Goal: Information Seeking & Learning: Learn about a topic

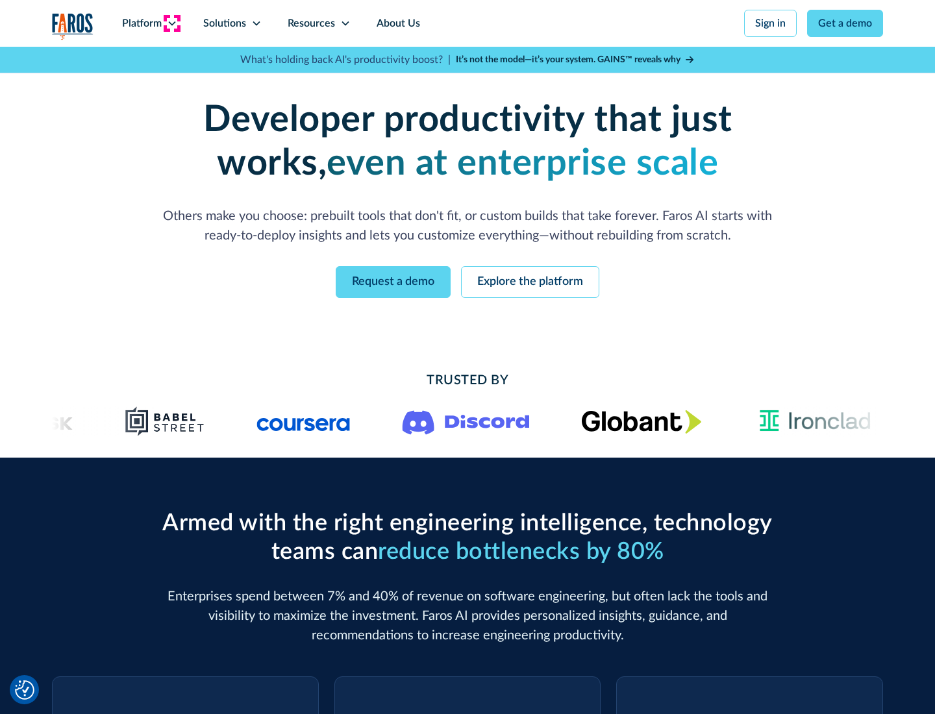
click at [171, 23] on icon at bounding box center [172, 23] width 10 height 10
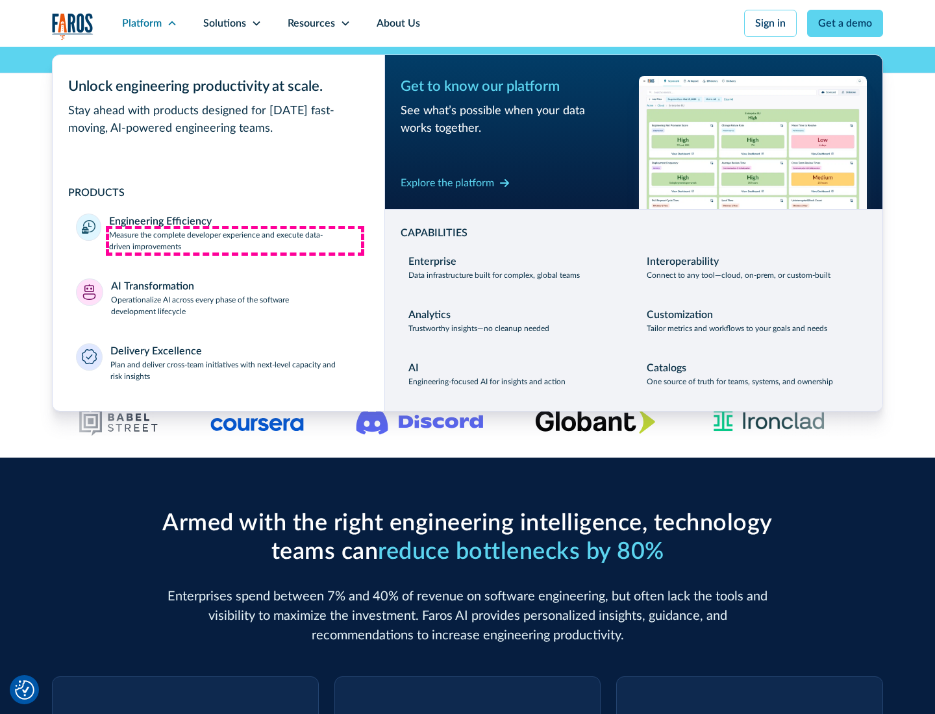
click at [235, 240] on p "Measure the complete developer experience and execute data-driven improvements" at bounding box center [235, 240] width 252 height 23
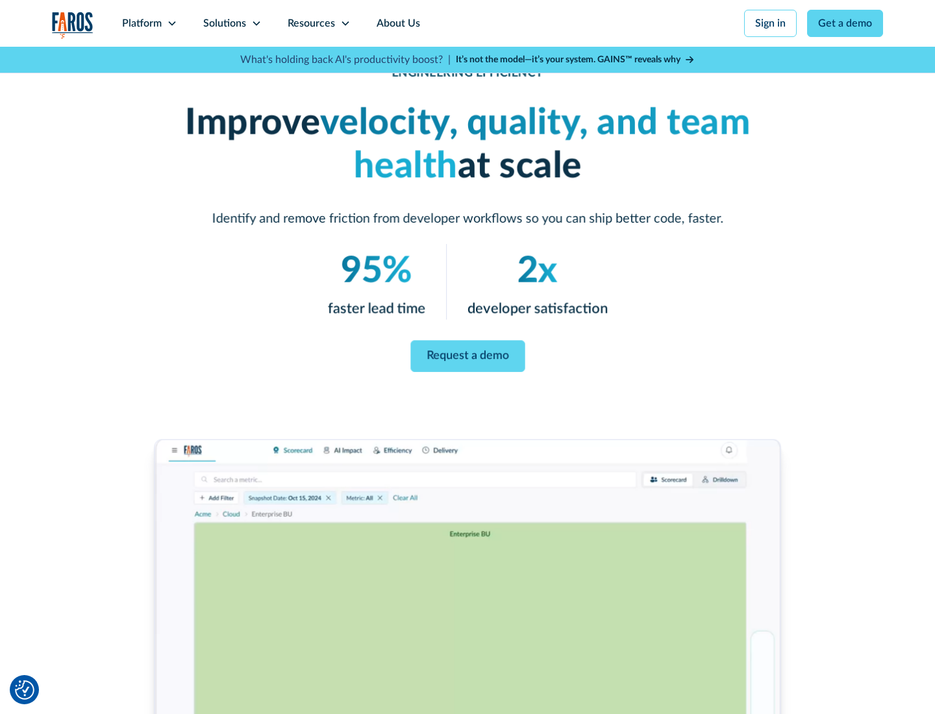
click at [468, 355] on link "Request a demo" at bounding box center [467, 357] width 114 height 32
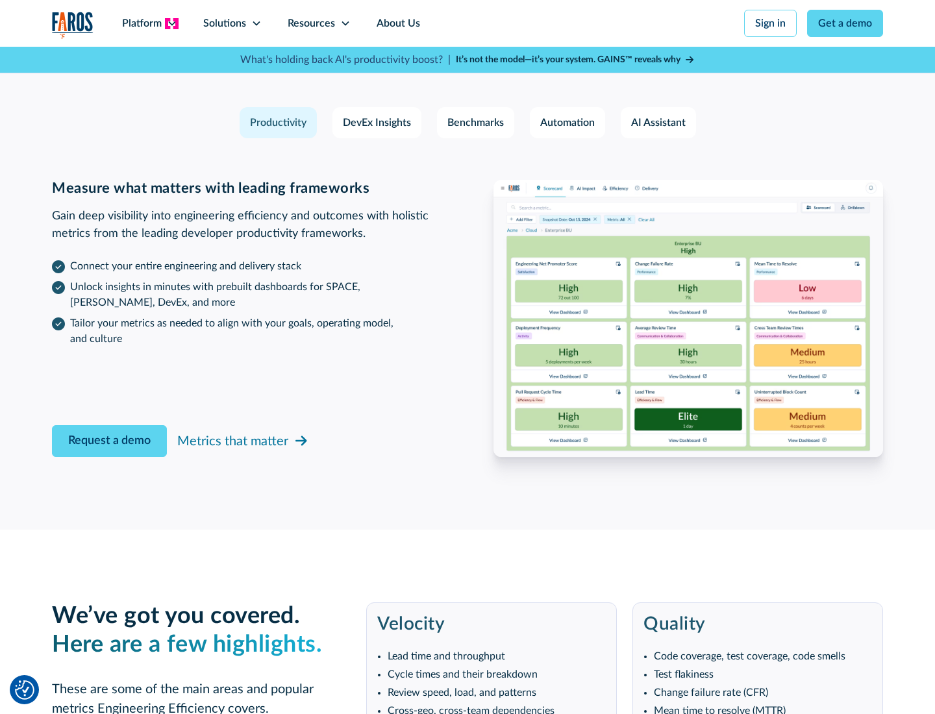
click at [171, 23] on icon at bounding box center [172, 23] width 10 height 10
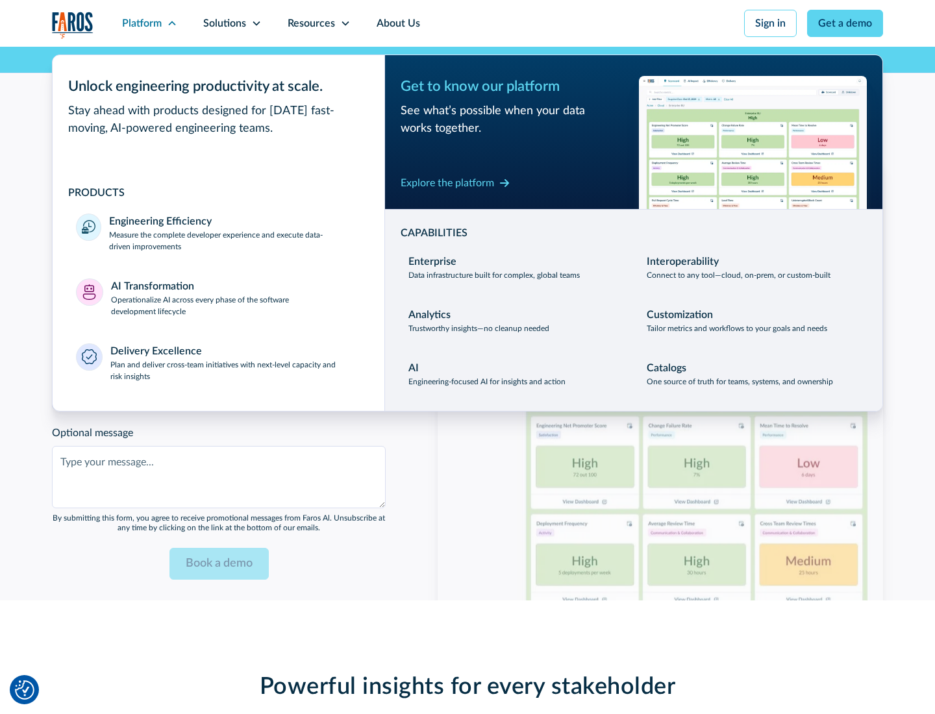
scroll to position [2849, 0]
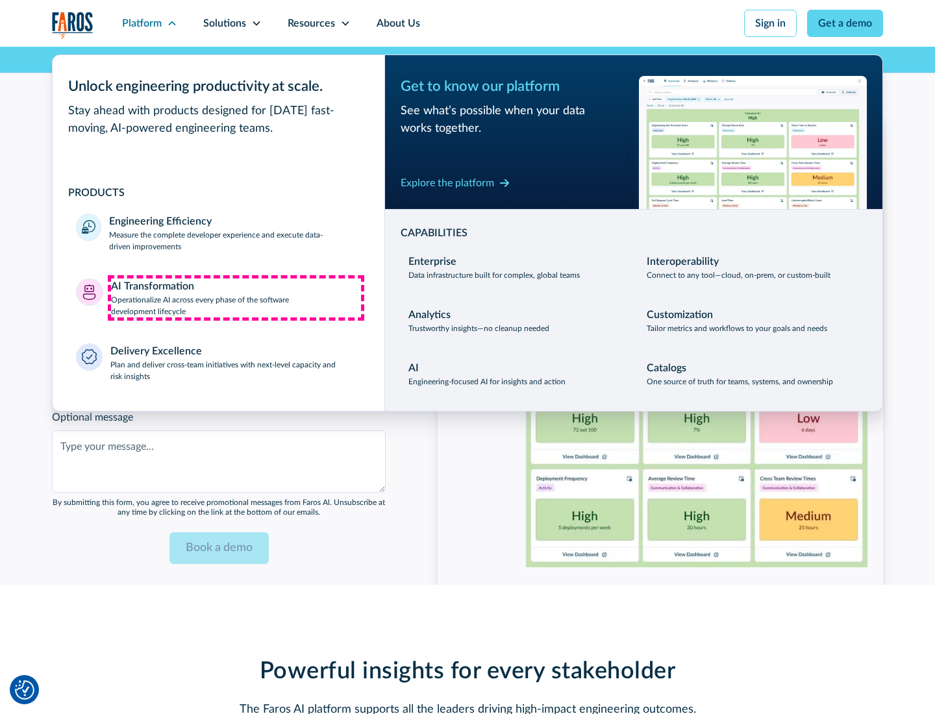
click at [236, 297] on p "Operationalize AI across every phase of the software development lifecycle" at bounding box center [236, 305] width 251 height 23
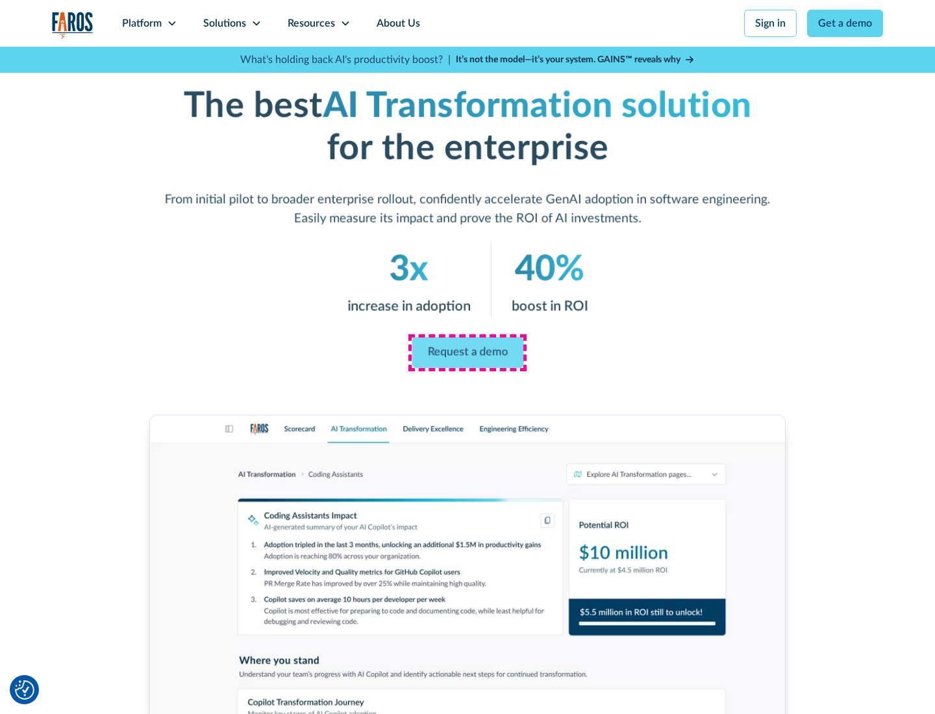
click at [468, 353] on link "Request a demo" at bounding box center [468, 353] width 112 height 31
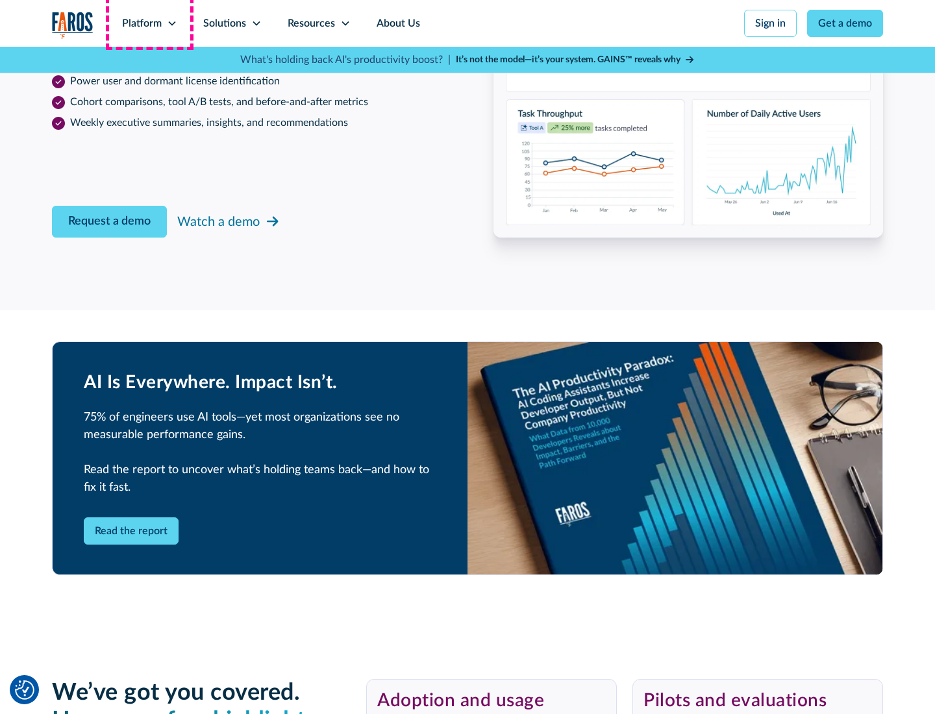
click at [149, 23] on div "Platform" at bounding box center [142, 24] width 40 height 16
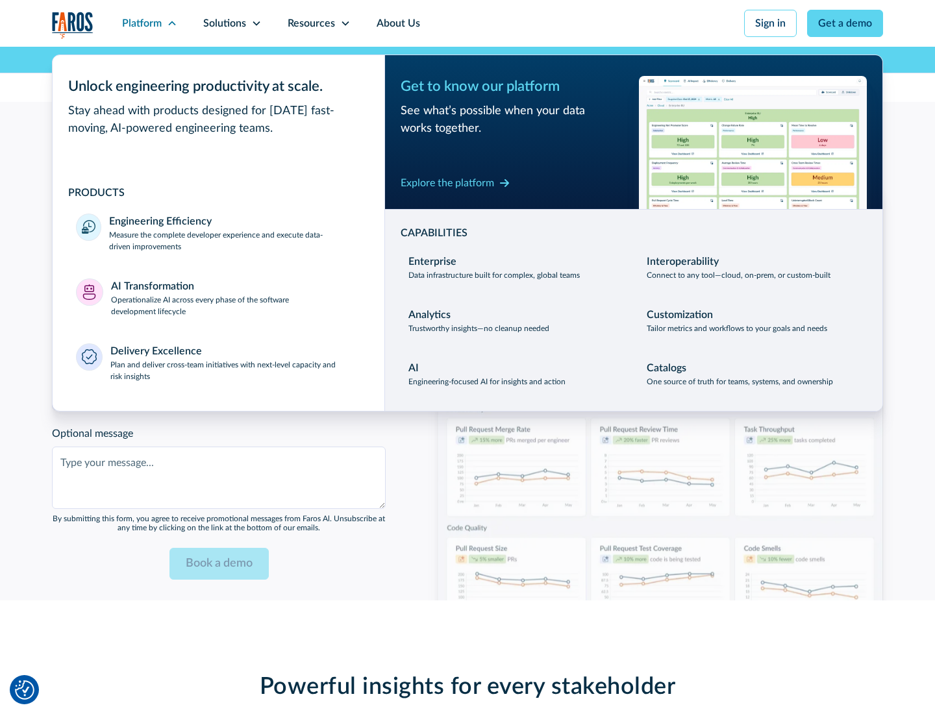
scroll to position [3161, 0]
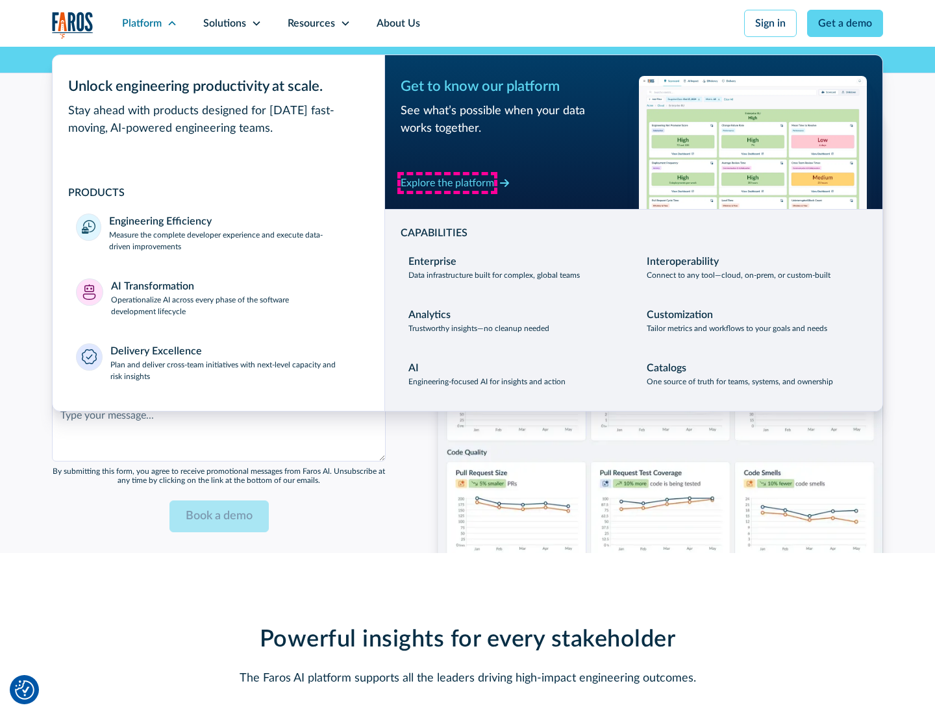
click at [447, 182] on div "Explore the platform" at bounding box center [448, 183] width 94 height 16
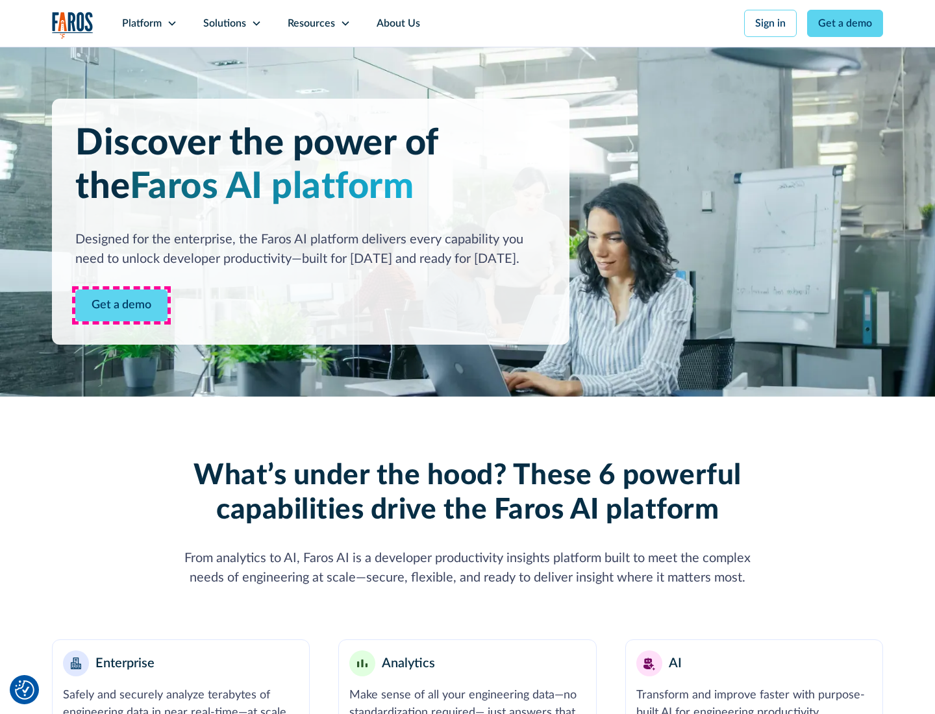
click at [121, 305] on link "Get a demo" at bounding box center [121, 306] width 92 height 32
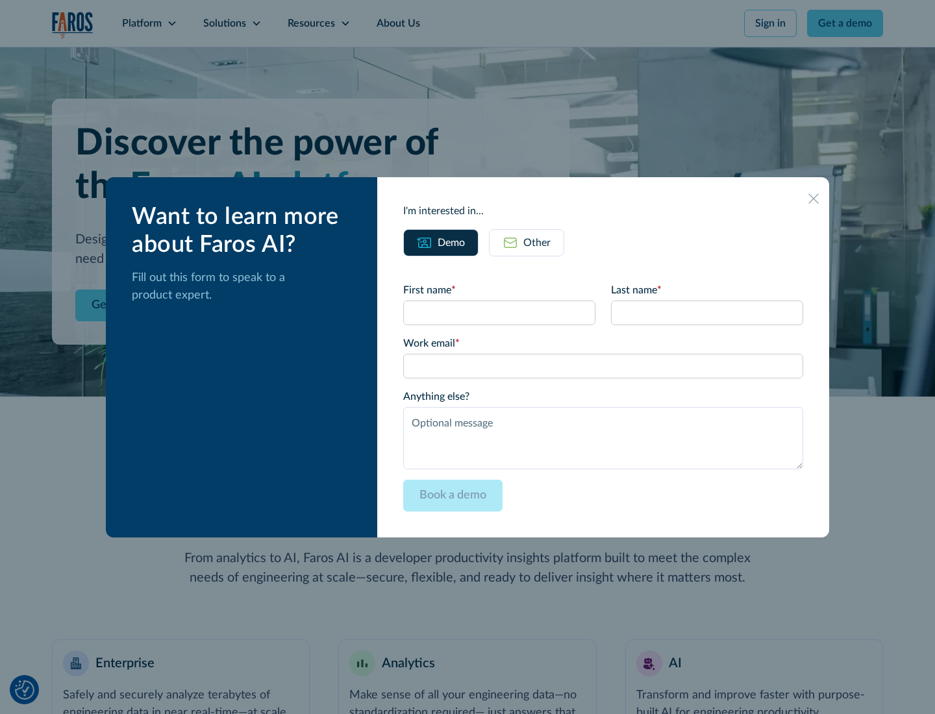
click at [537, 242] on div "Other" at bounding box center [536, 243] width 27 height 16
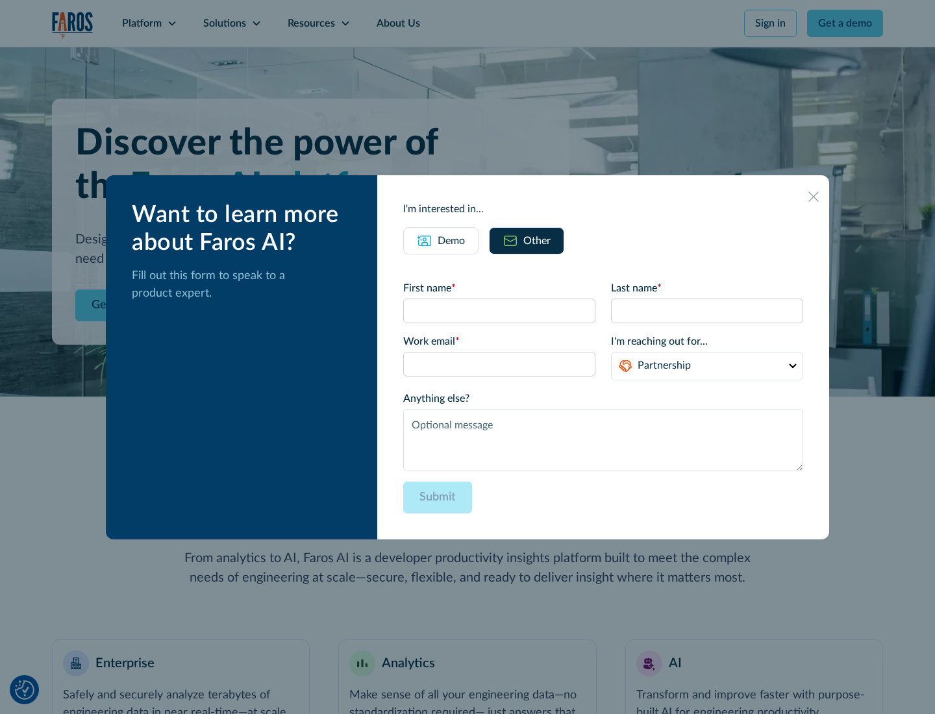
click at [451, 240] on div "Demo" at bounding box center [451, 241] width 27 height 16
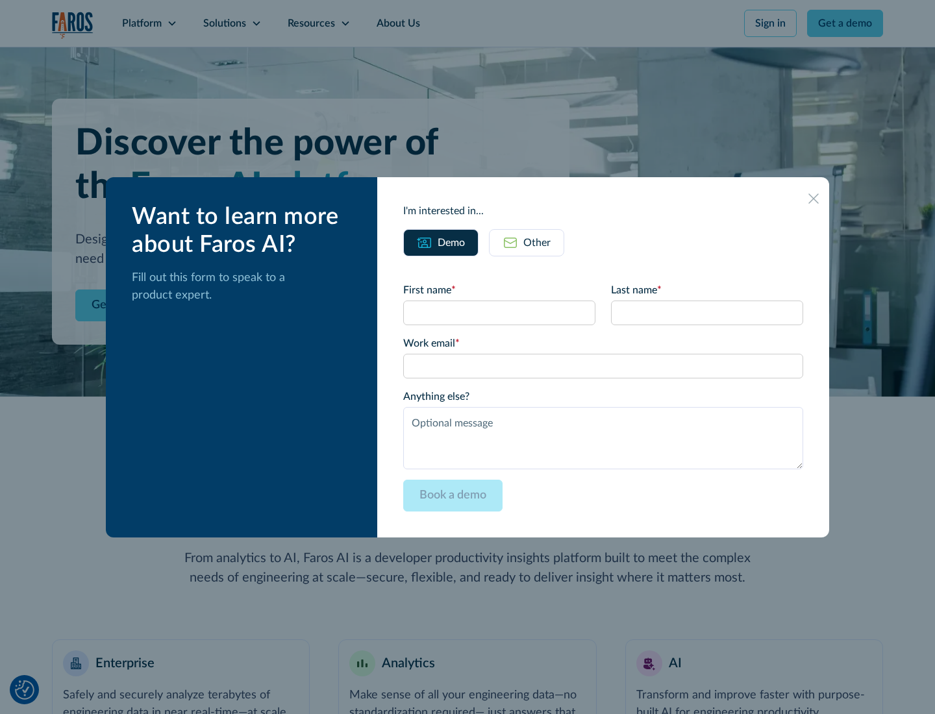
click at [814, 198] on icon at bounding box center [813, 199] width 10 height 10
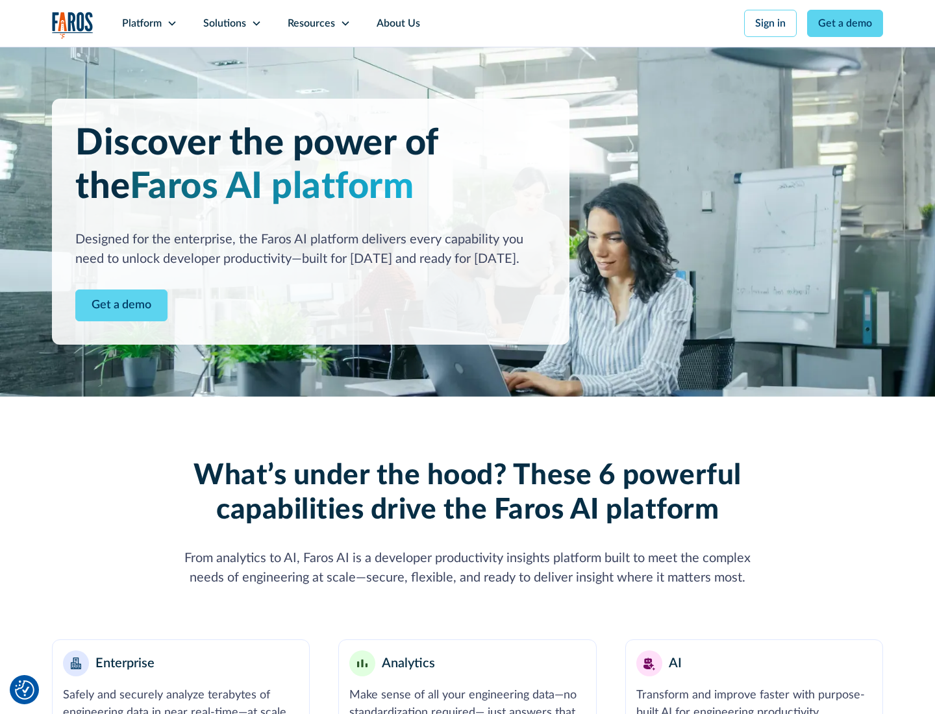
click at [171, 23] on icon at bounding box center [172, 23] width 10 height 10
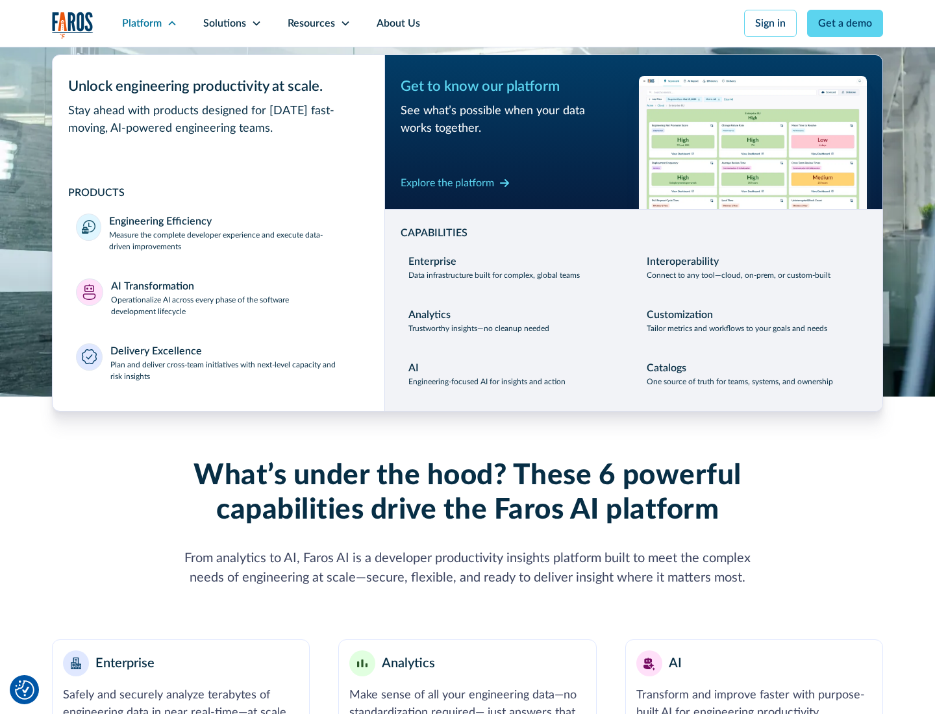
click at [235, 370] on p "Plan and deliver cross-team initiatives with next-level capacity and risk insig…" at bounding box center [235, 370] width 251 height 23
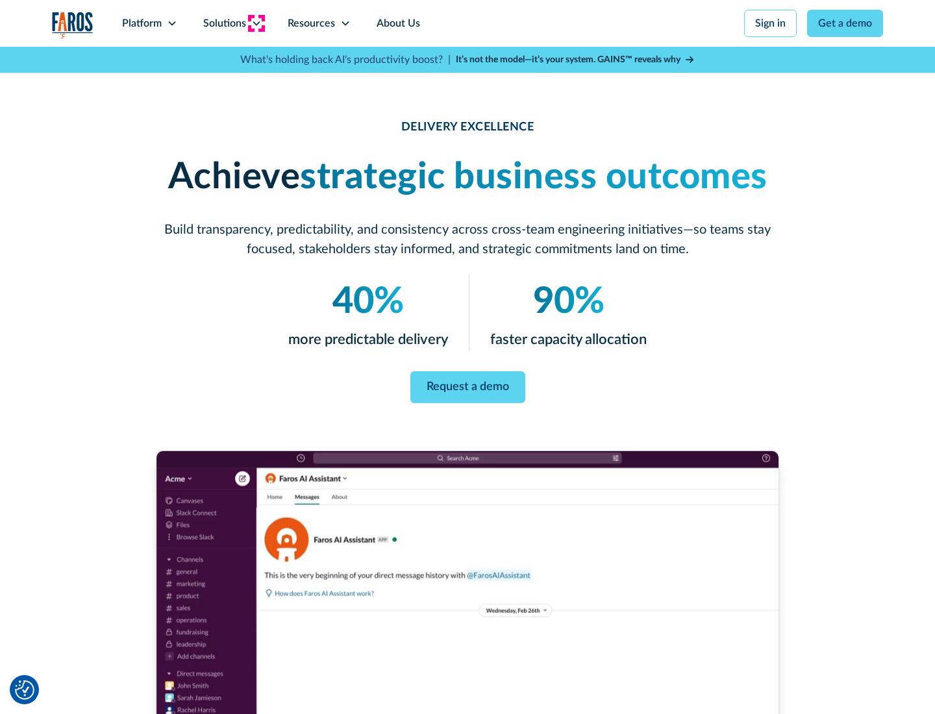
click at [256, 23] on icon at bounding box center [256, 23] width 10 height 10
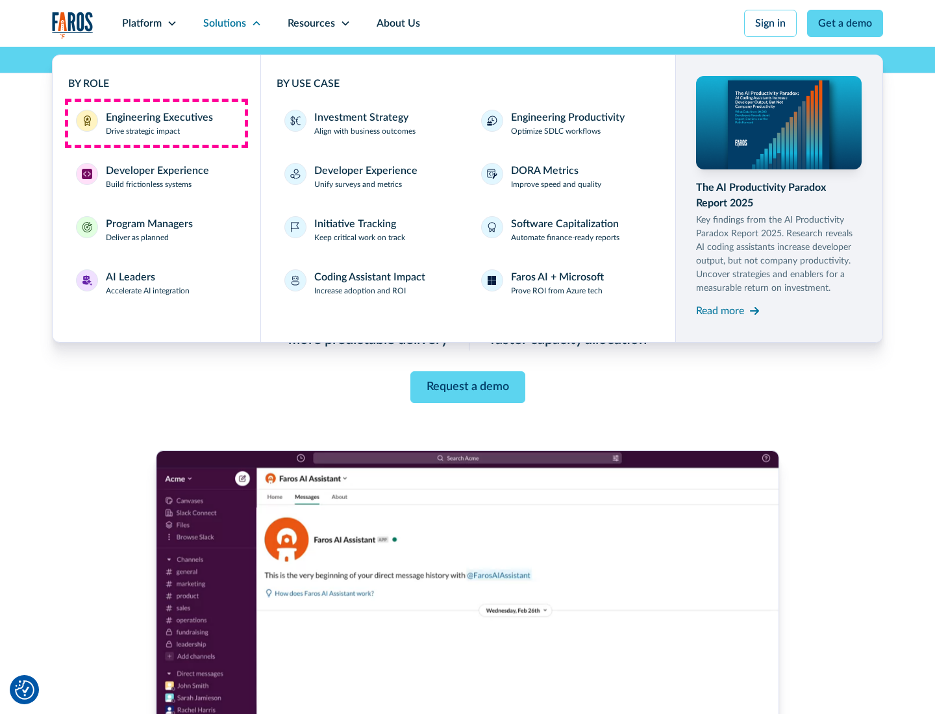
click at [156, 123] on div "Engineering Executives" at bounding box center [159, 118] width 107 height 16
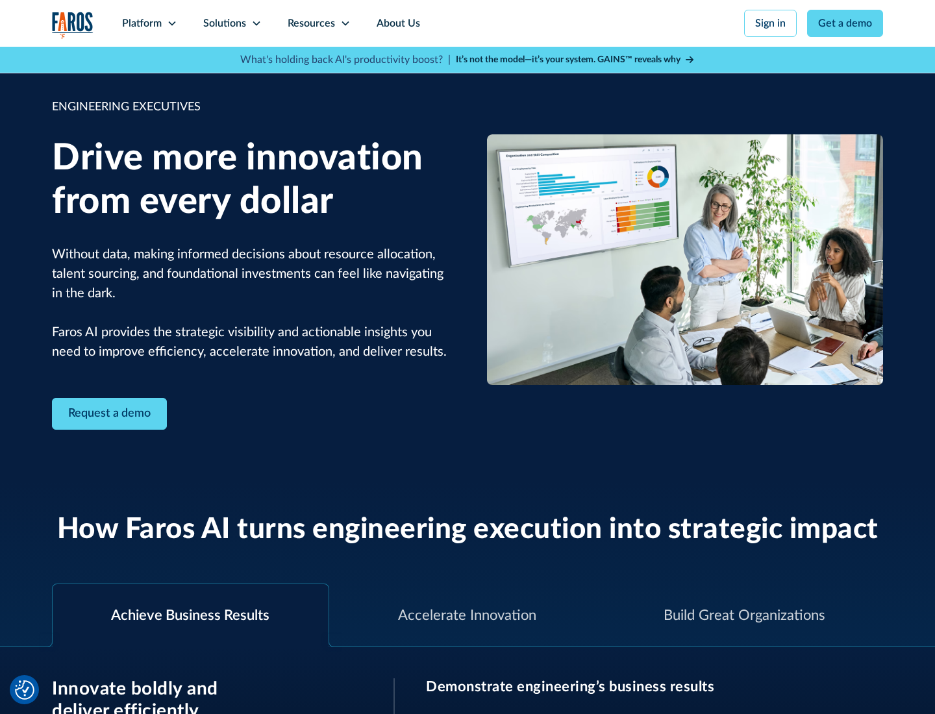
click at [256, 23] on icon at bounding box center [256, 23] width 10 height 10
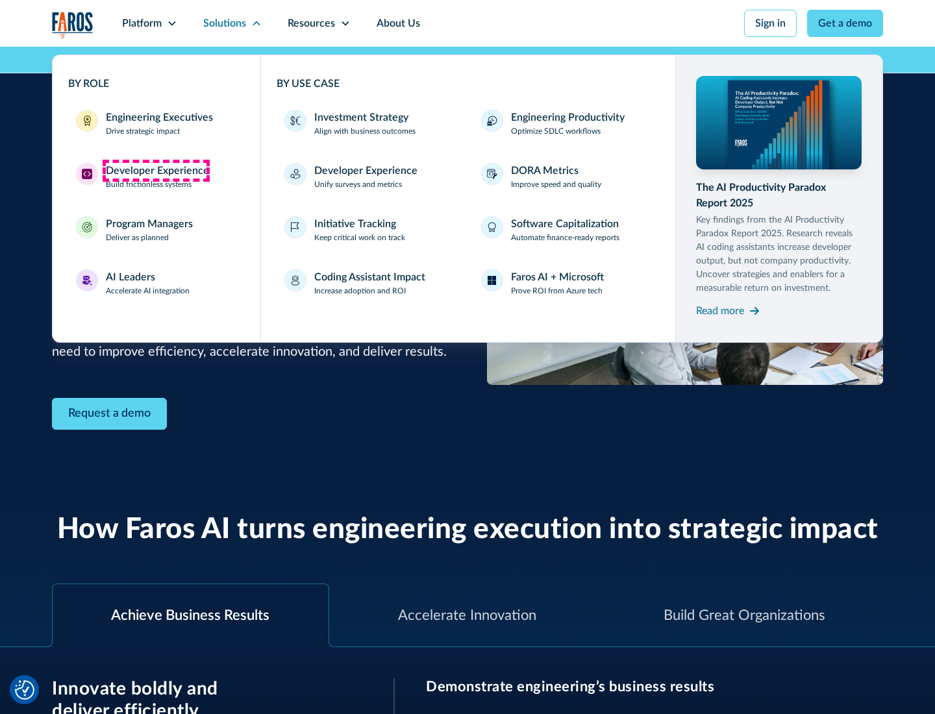
click at [156, 171] on div "Developer Experience" at bounding box center [157, 171] width 103 height 16
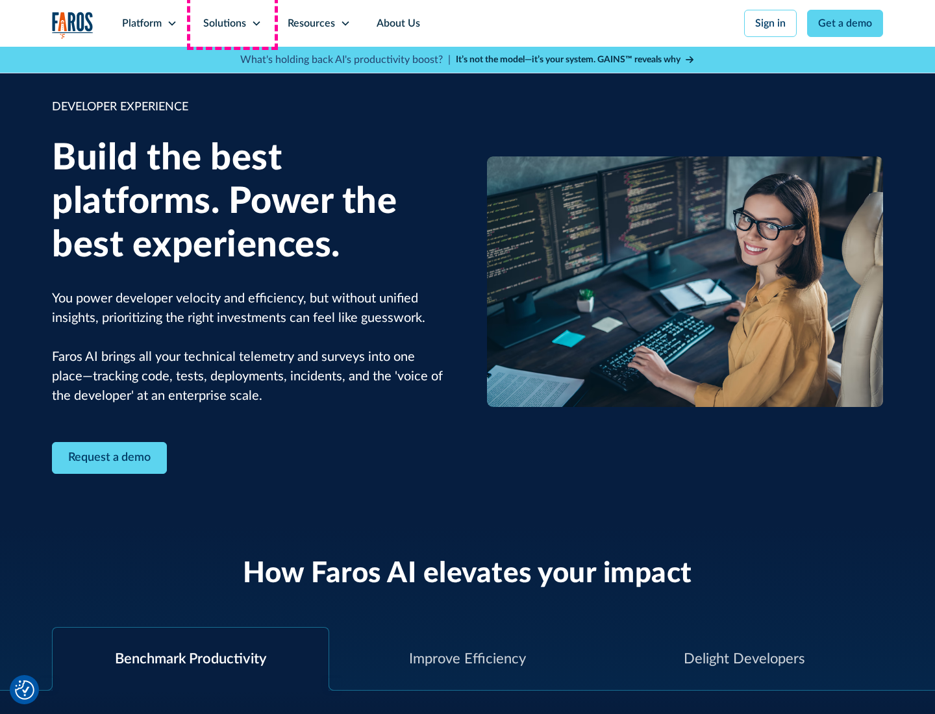
click at [232, 23] on div "Solutions" at bounding box center [224, 24] width 43 height 16
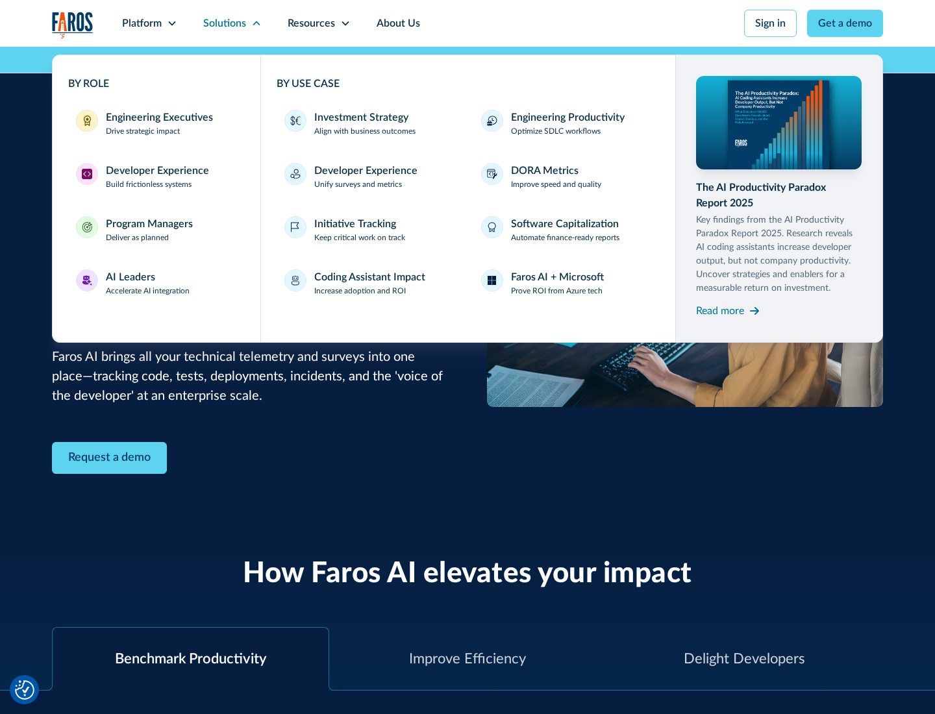
click at [149, 230] on div "Program Managers" at bounding box center [149, 224] width 87 height 16
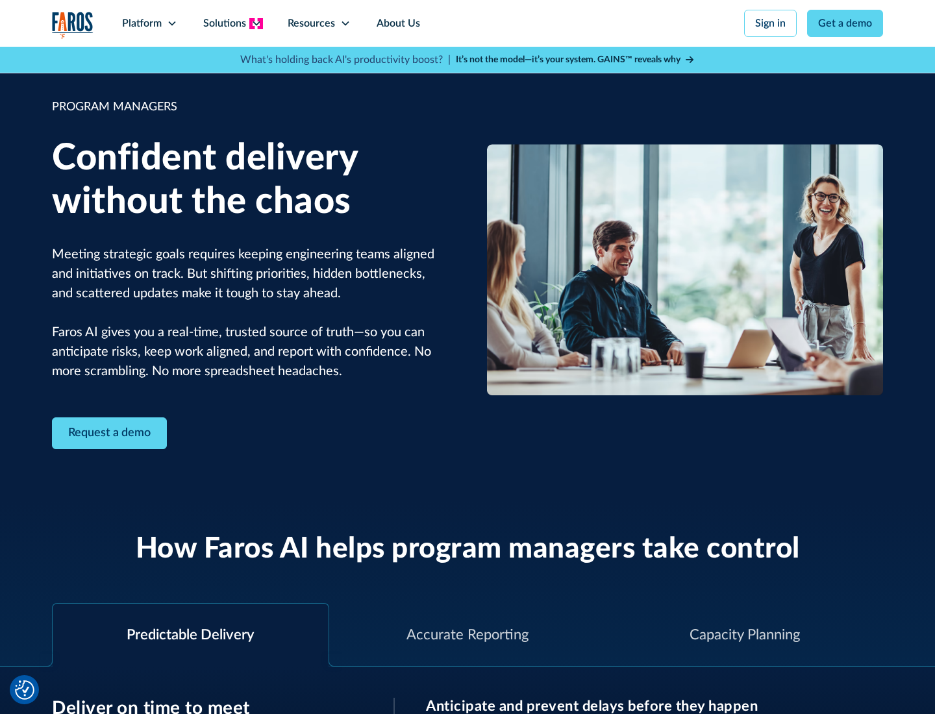
click at [256, 23] on icon at bounding box center [256, 23] width 10 height 10
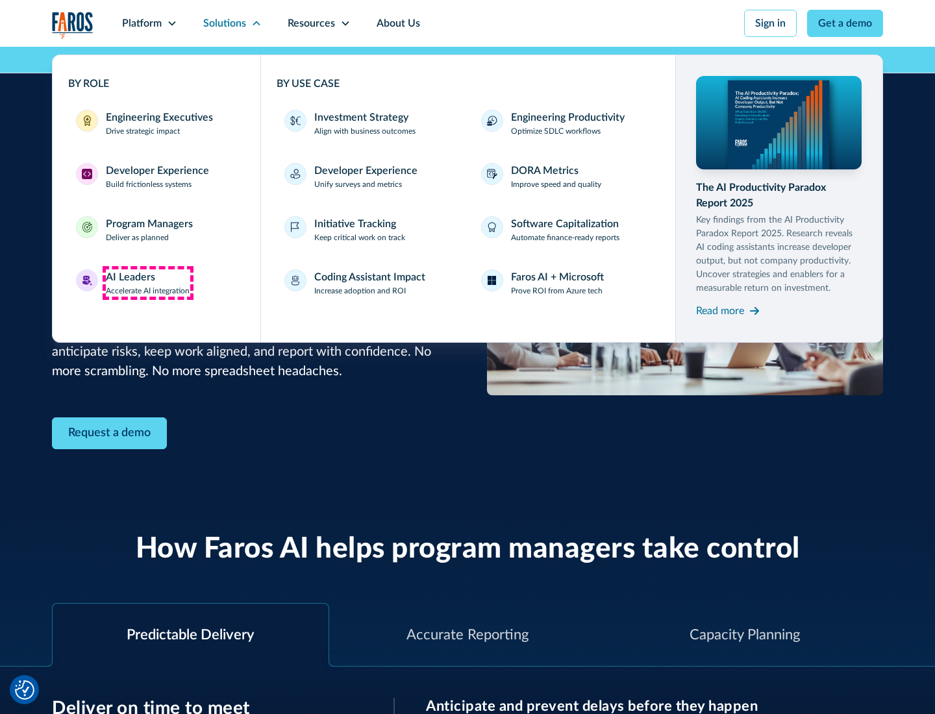
click at [148, 283] on div "AI Leaders" at bounding box center [130, 277] width 49 height 16
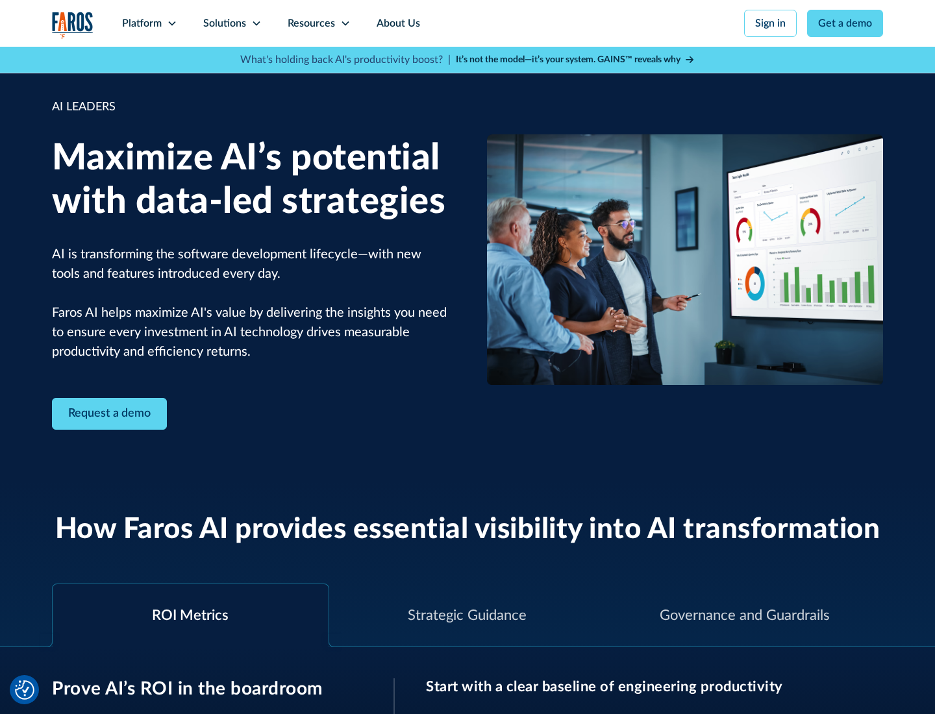
click at [256, 23] on icon at bounding box center [256, 23] width 10 height 10
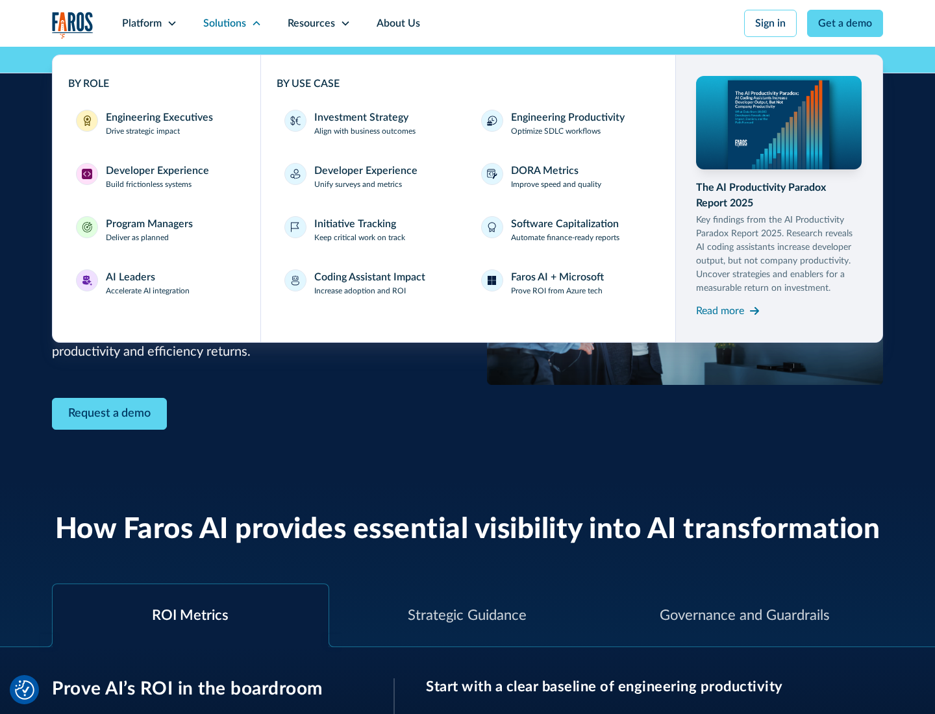
click at [360, 118] on div "Investment Strategy" at bounding box center [361, 118] width 94 height 16
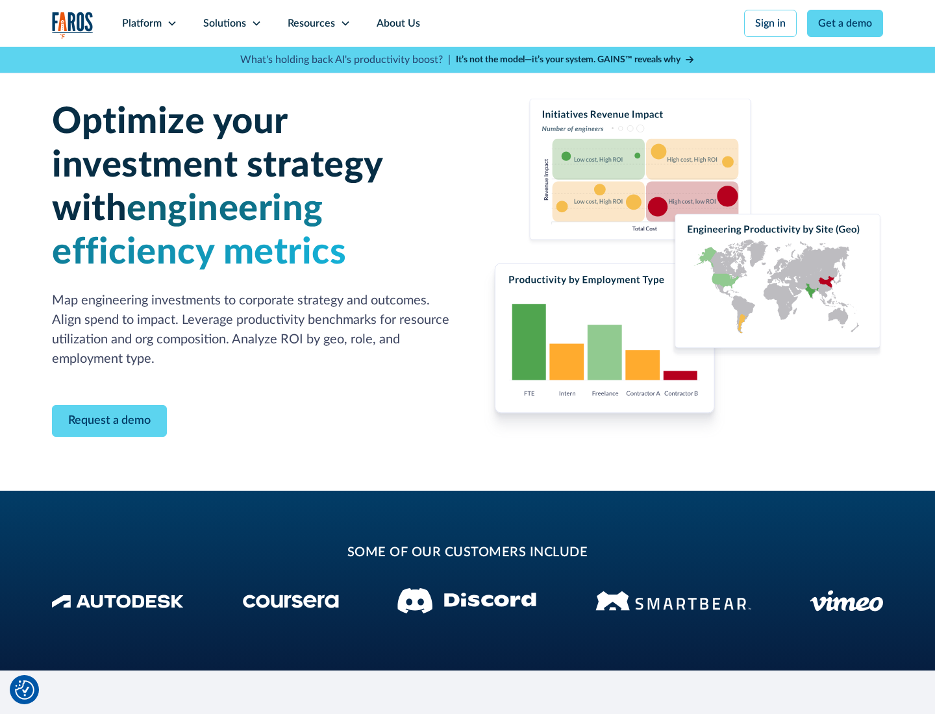
click at [256, 23] on icon at bounding box center [256, 23] width 10 height 10
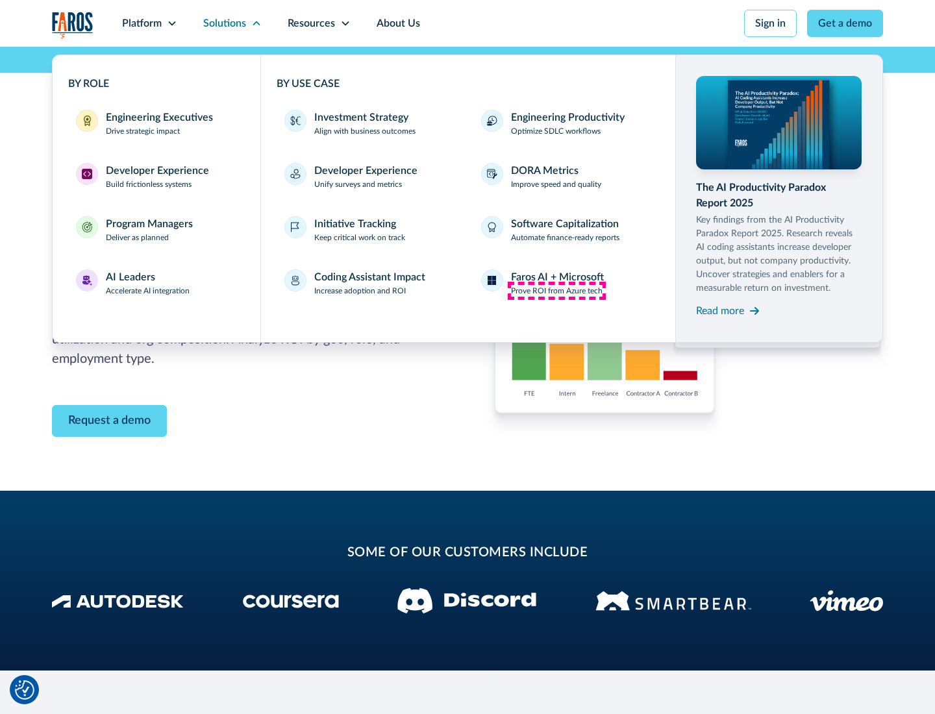
click at [557, 291] on p "Prove ROI from Azure tech" at bounding box center [557, 291] width 92 height 12
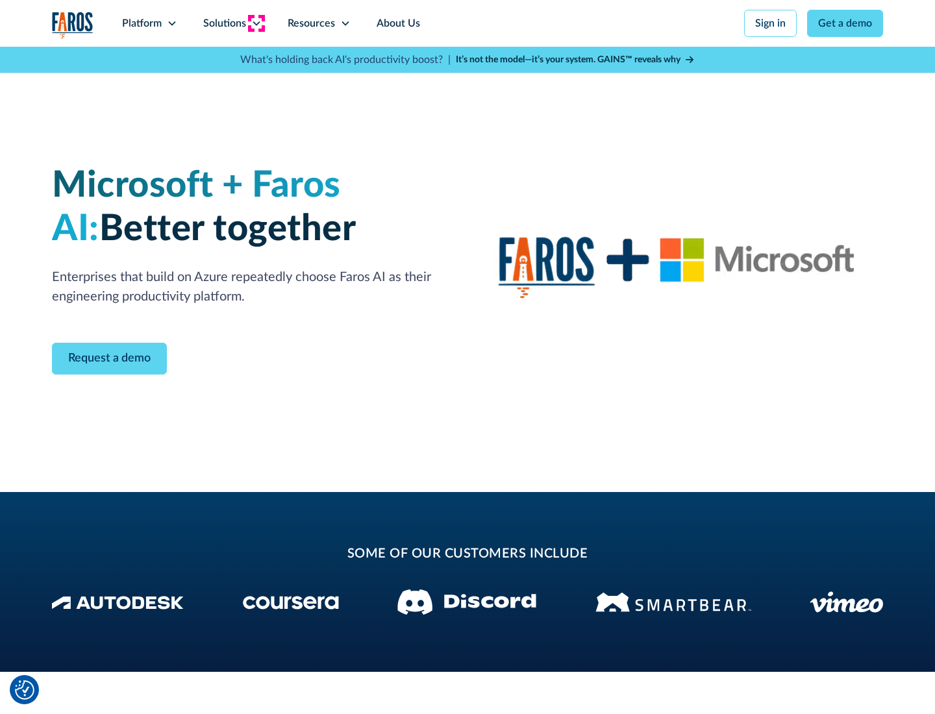
click at [256, 23] on icon at bounding box center [256, 23] width 10 height 10
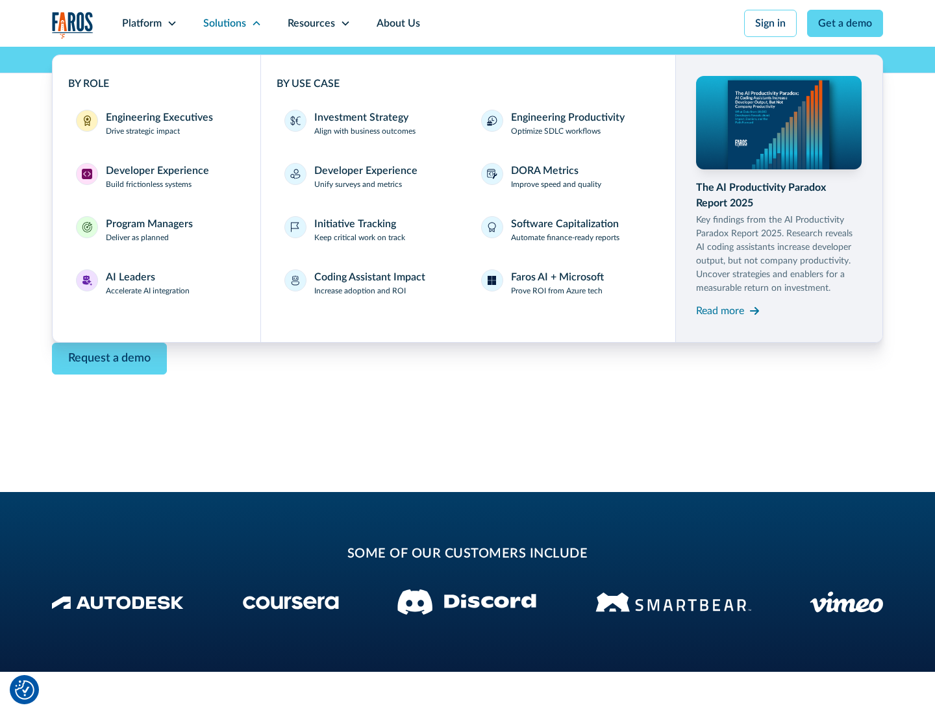
click at [720, 310] on div "Read more" at bounding box center [720, 311] width 48 height 16
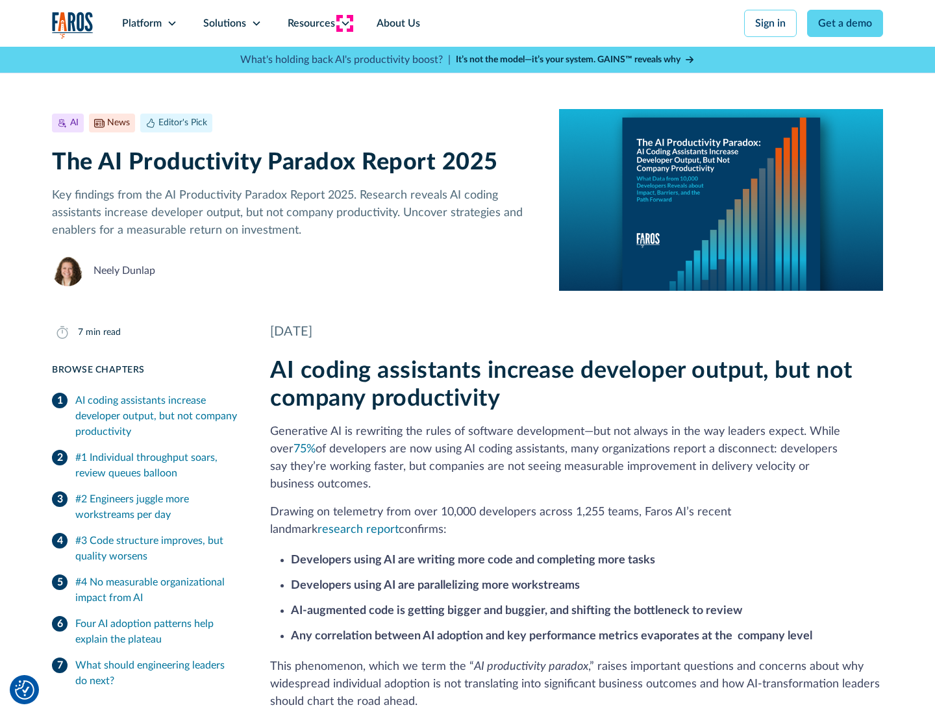
click at [344, 23] on icon at bounding box center [345, 23] width 10 height 10
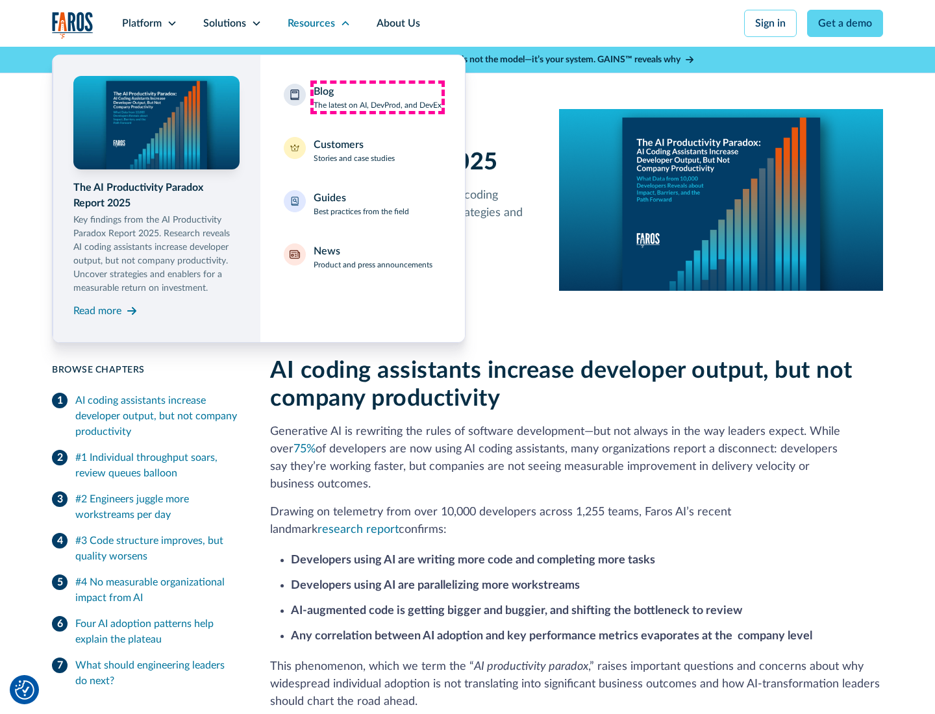
click at [377, 97] on div "Blog The latest on AI, DevProd, and DevEx" at bounding box center [378, 97] width 128 height 27
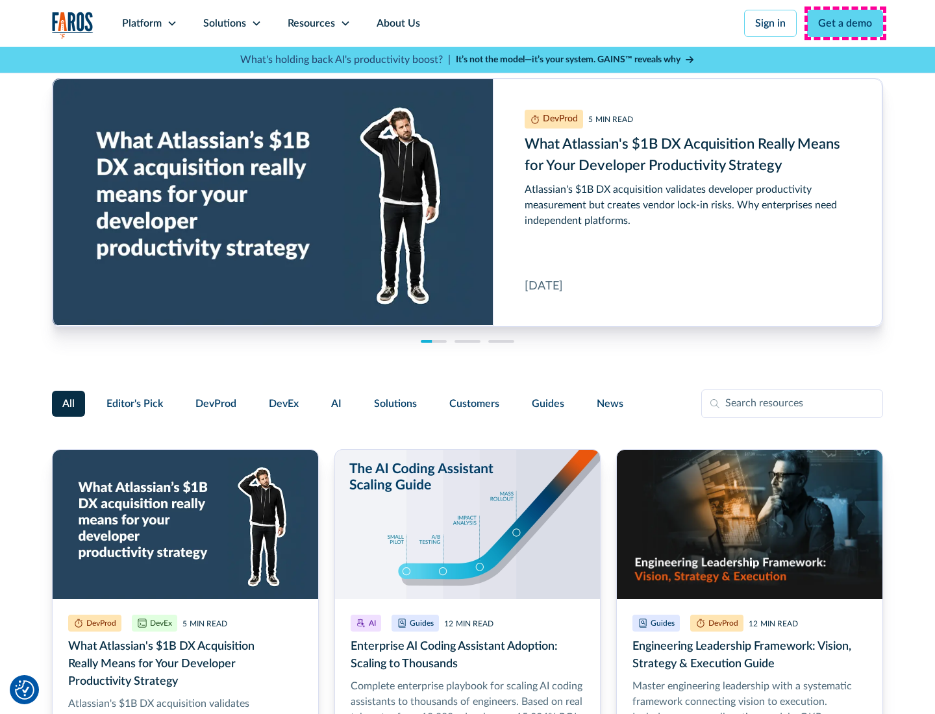
click at [845, 23] on link "Get a demo" at bounding box center [845, 23] width 76 height 27
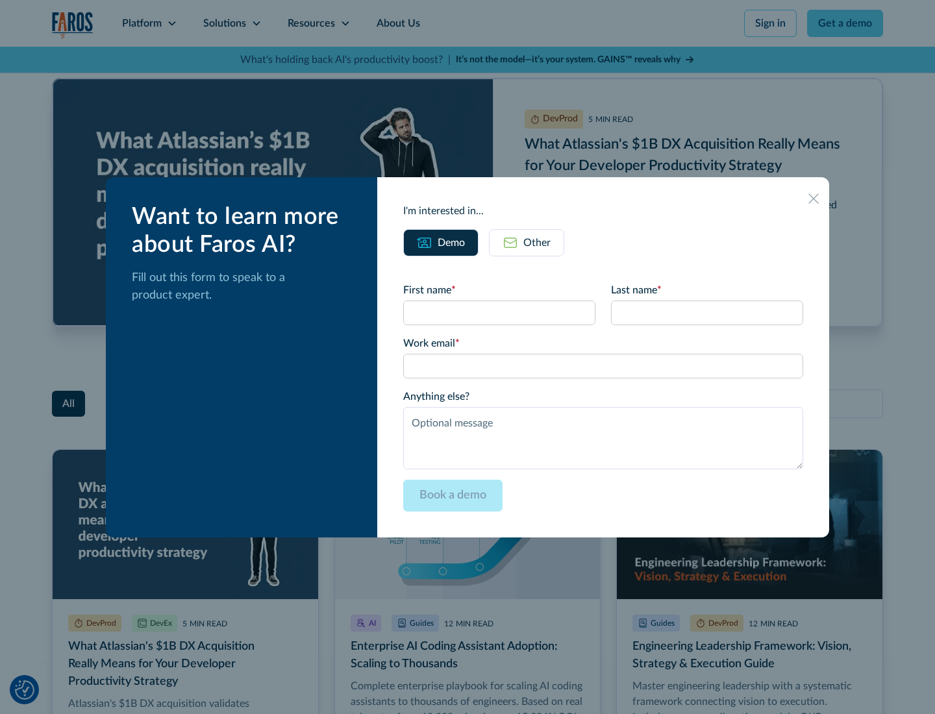
click at [527, 242] on div "Other" at bounding box center [536, 243] width 27 height 16
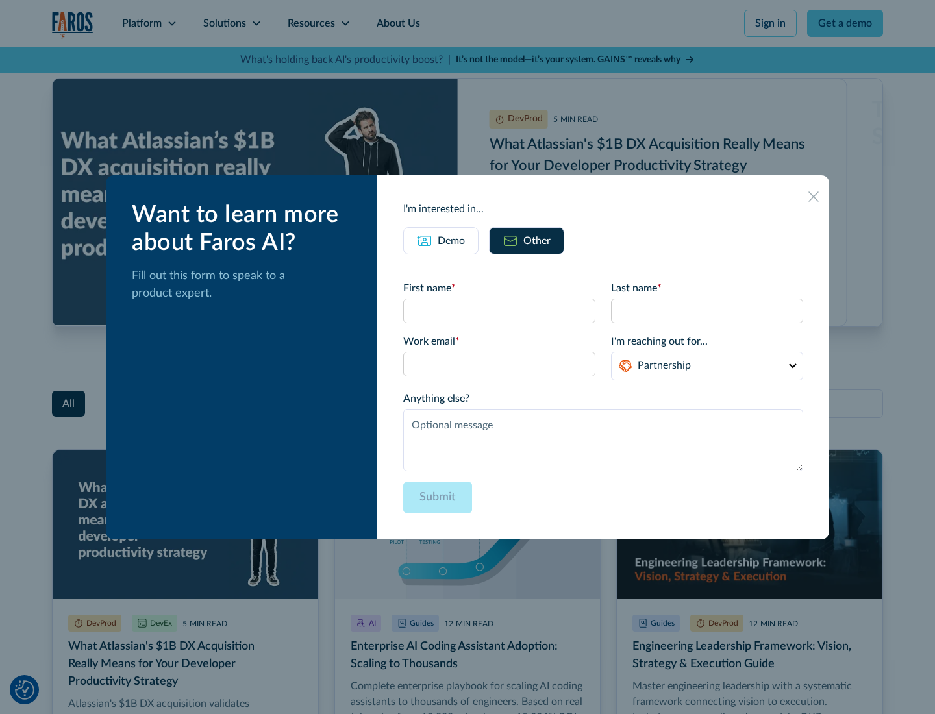
click at [814, 196] on icon at bounding box center [813, 197] width 10 height 10
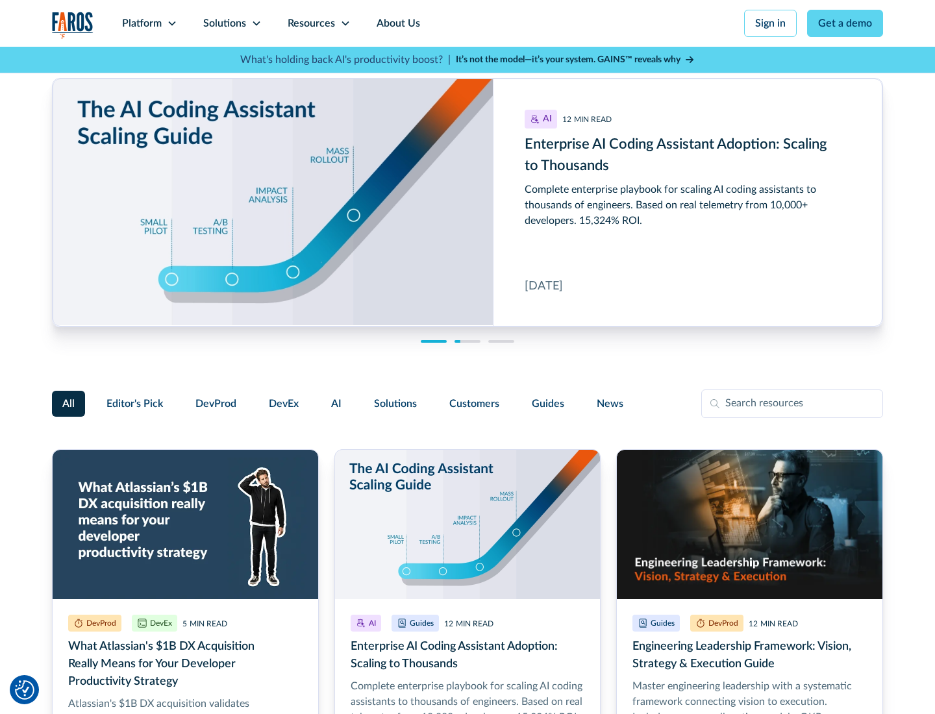
click at [397, 23] on link "About Us" at bounding box center [398, 23] width 69 height 47
